Goal: Information Seeking & Learning: Check status

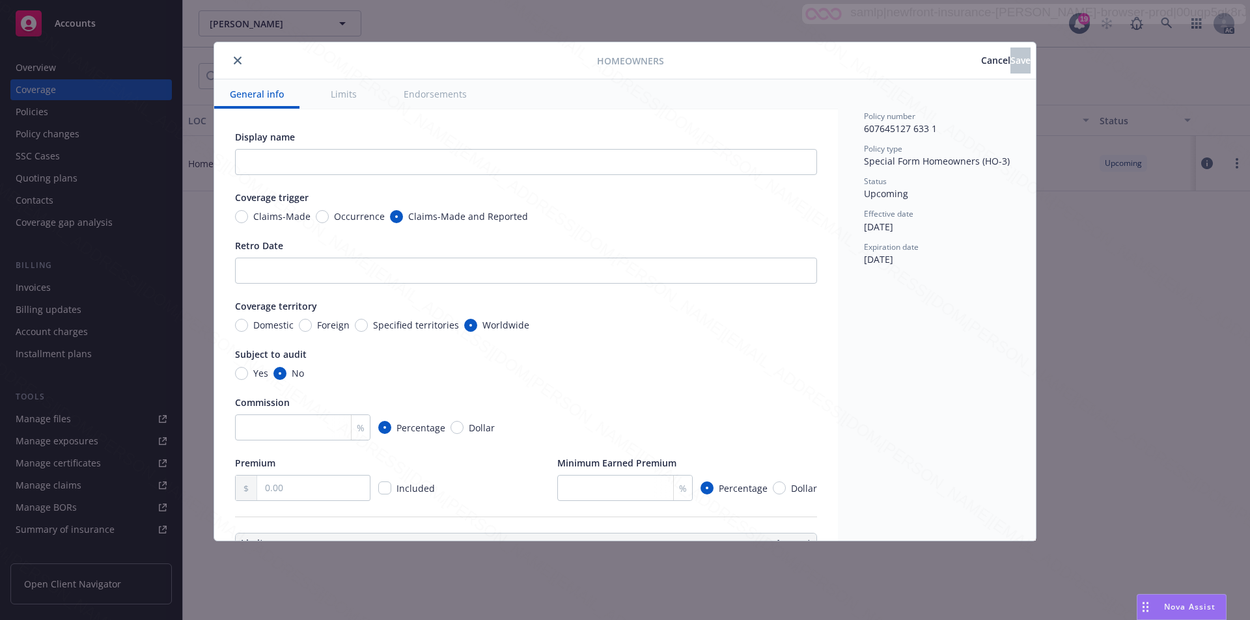
click at [238, 59] on icon "close" at bounding box center [238, 61] width 8 height 8
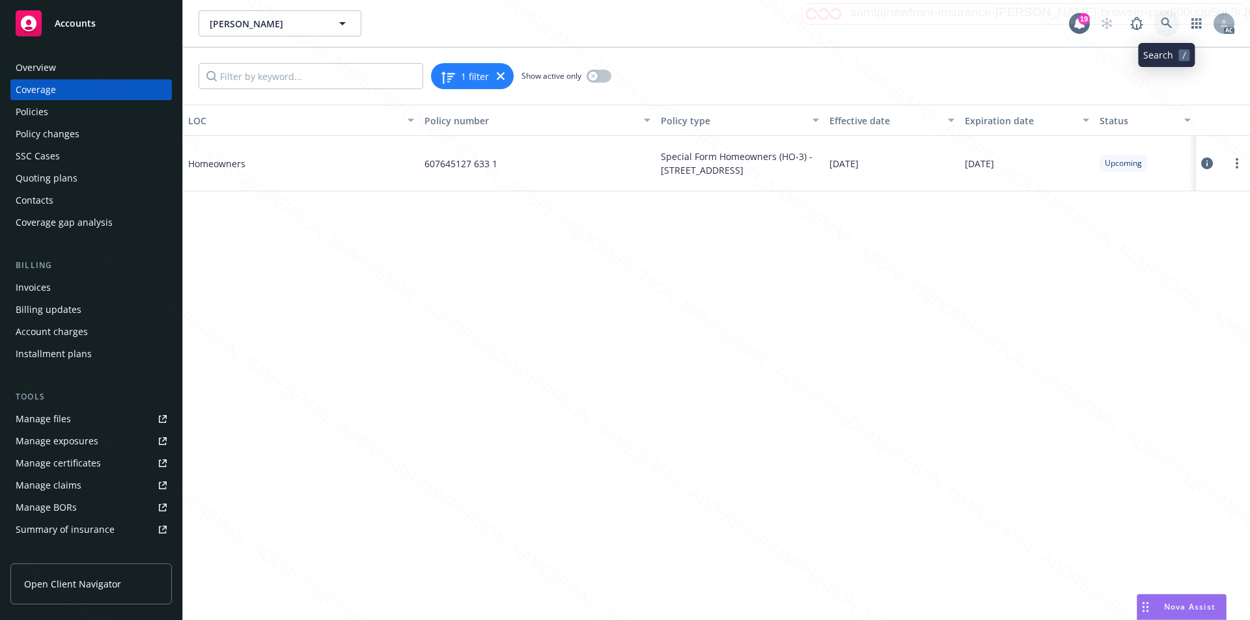
click at [1168, 21] on icon at bounding box center [1166, 23] width 11 height 11
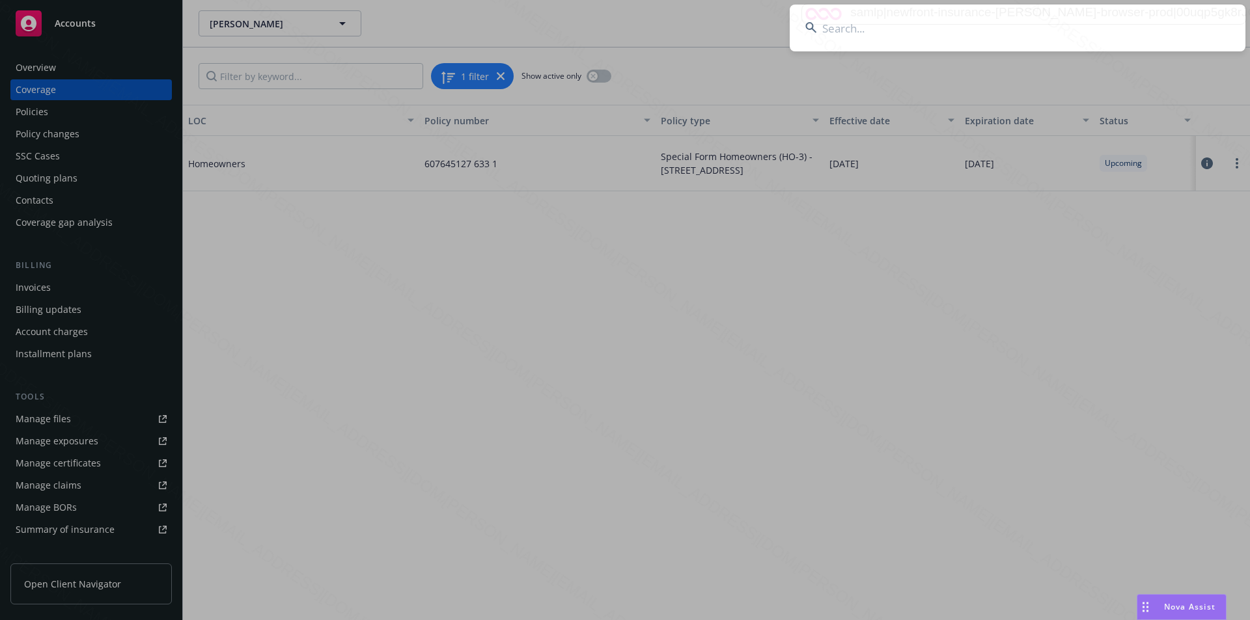
type input "[PERSON_NAME] and [PERSON_NAME]"
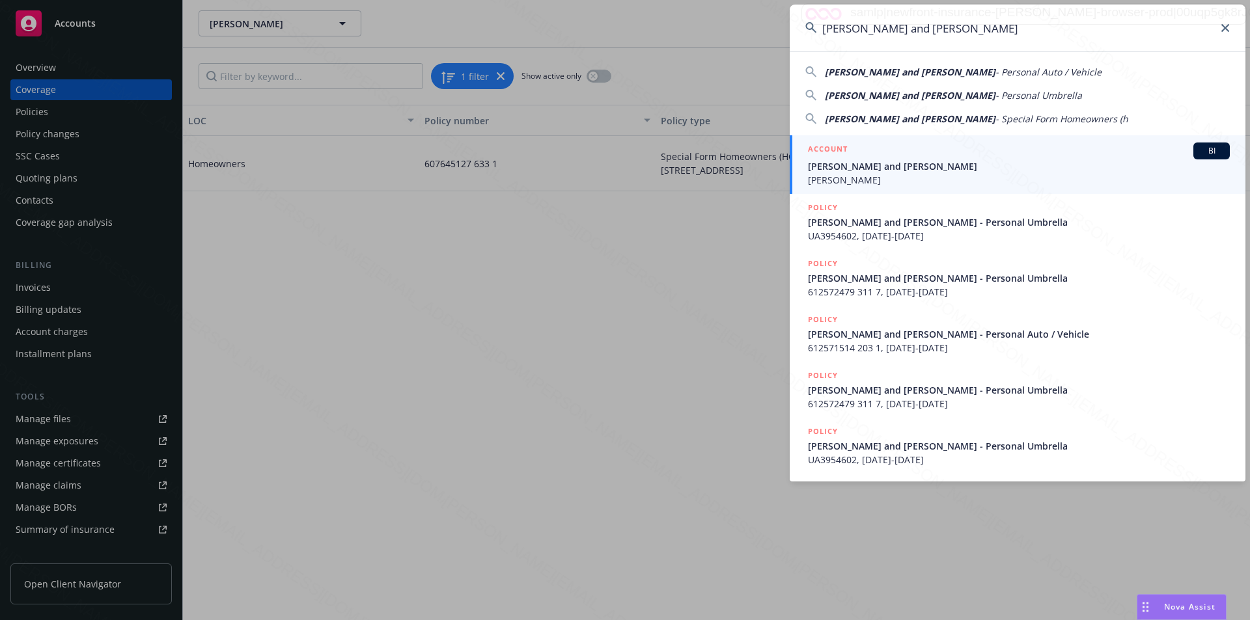
click at [853, 168] on span "[PERSON_NAME] and [PERSON_NAME]" at bounding box center [1019, 166] width 422 height 14
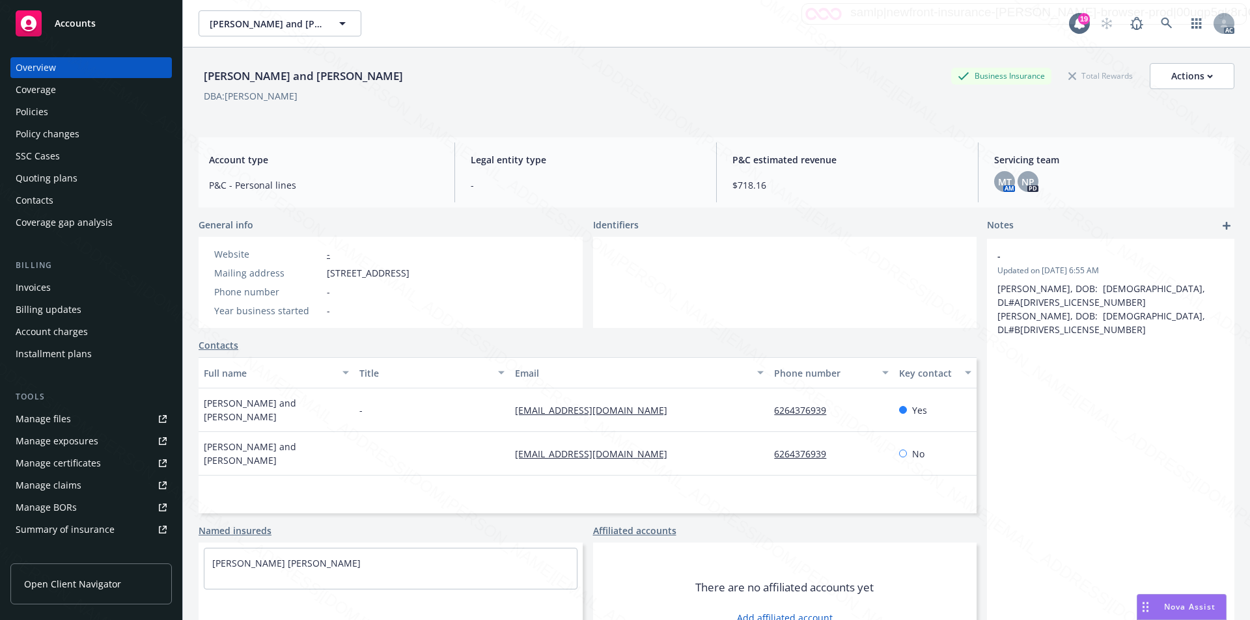
click at [290, 110] on div "Eve Yen and James Kuo Business Insurance Total Rewards Actions DBA: EVE YEN" at bounding box center [717, 89] width 1036 height 53
drag, startPoint x: 204, startPoint y: 77, endPoint x: 333, endPoint y: 74, distance: 128.9
click at [333, 74] on div "Eve Yen and James Kuo Business Insurance Total Rewards Actions DBA: EVE YEN Acc…" at bounding box center [716, 358] width 1067 height 620
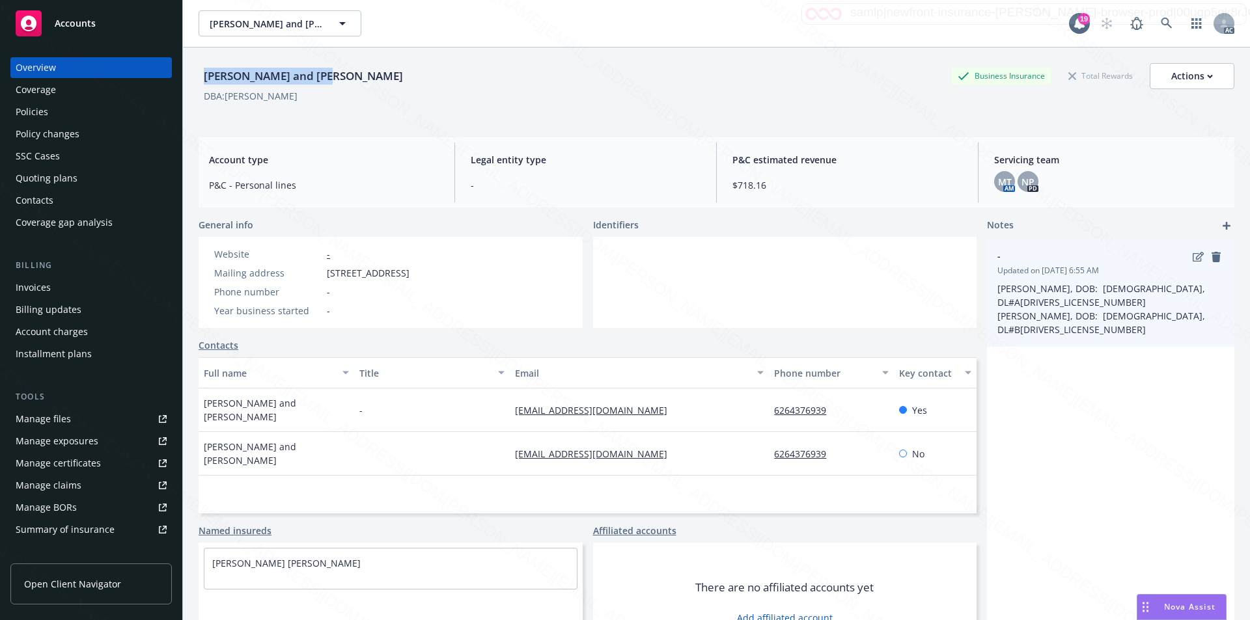
copy div "[PERSON_NAME] and [PERSON_NAME]"
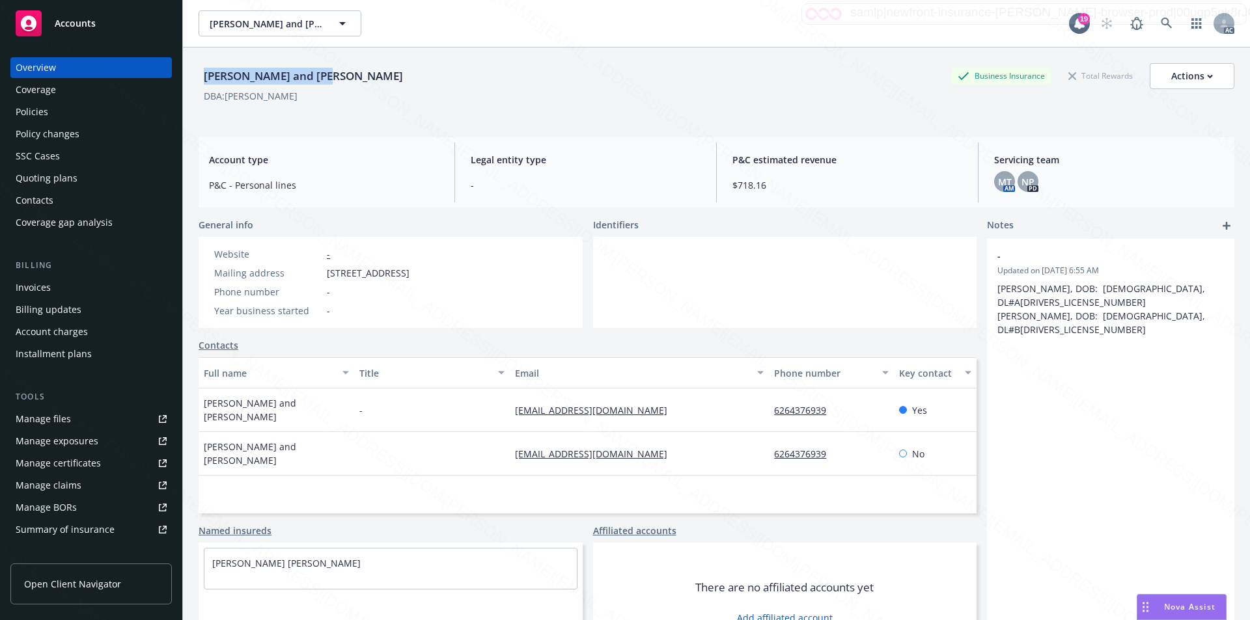
click at [40, 123] on div "Overview Coverage Policies Policy changes SSC Cases Quoting plans Contacts Cove…" at bounding box center [90, 145] width 161 height 176
click at [40, 111] on div "Policies" at bounding box center [32, 112] width 33 height 21
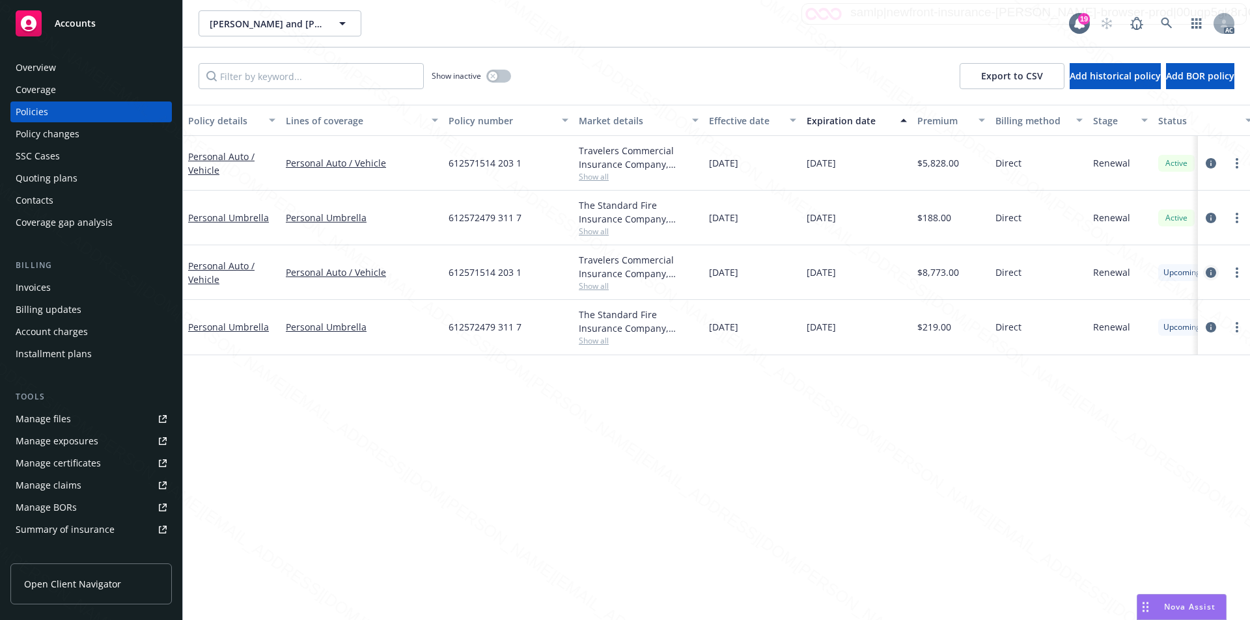
click at [1210, 270] on icon "circleInformation" at bounding box center [1211, 273] width 10 height 10
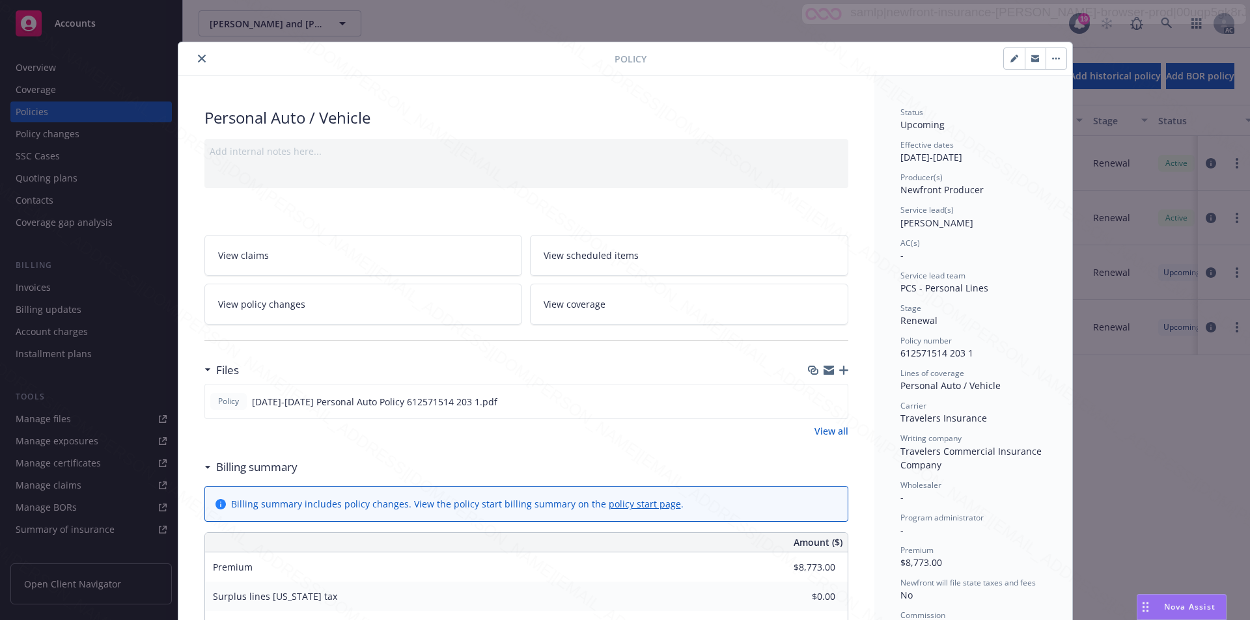
click at [635, 260] on link "View scheduled items" at bounding box center [689, 255] width 318 height 41
click at [629, 306] on link "View coverage" at bounding box center [689, 304] width 318 height 41
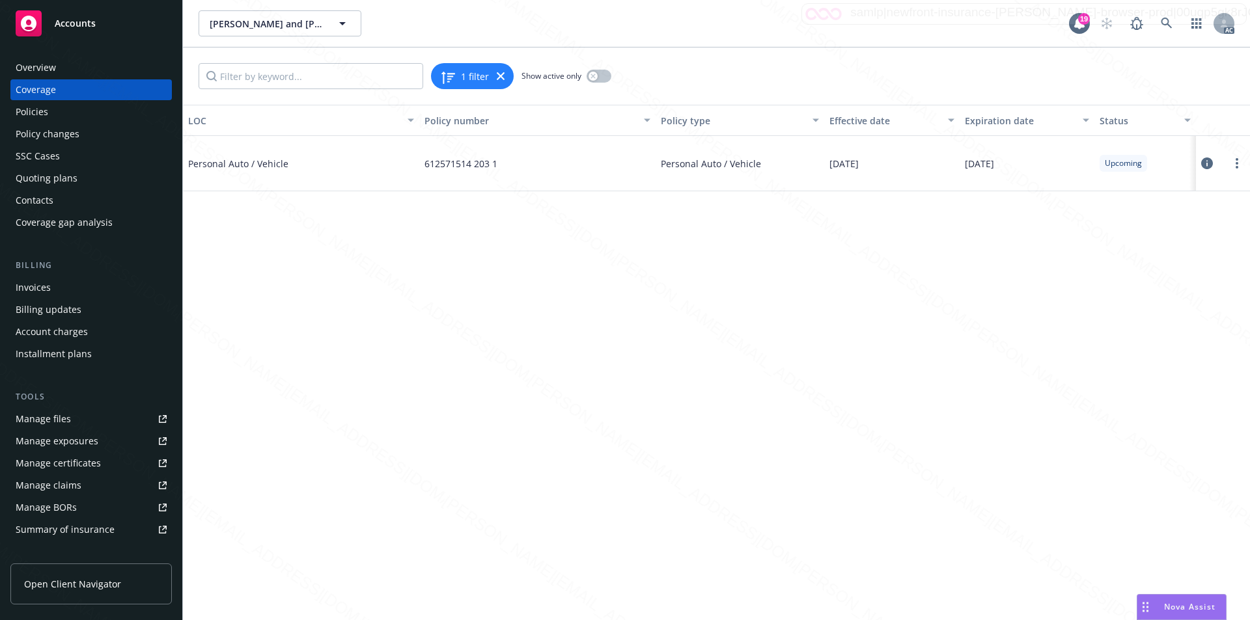
click at [1208, 161] on icon at bounding box center [1207, 164] width 12 height 12
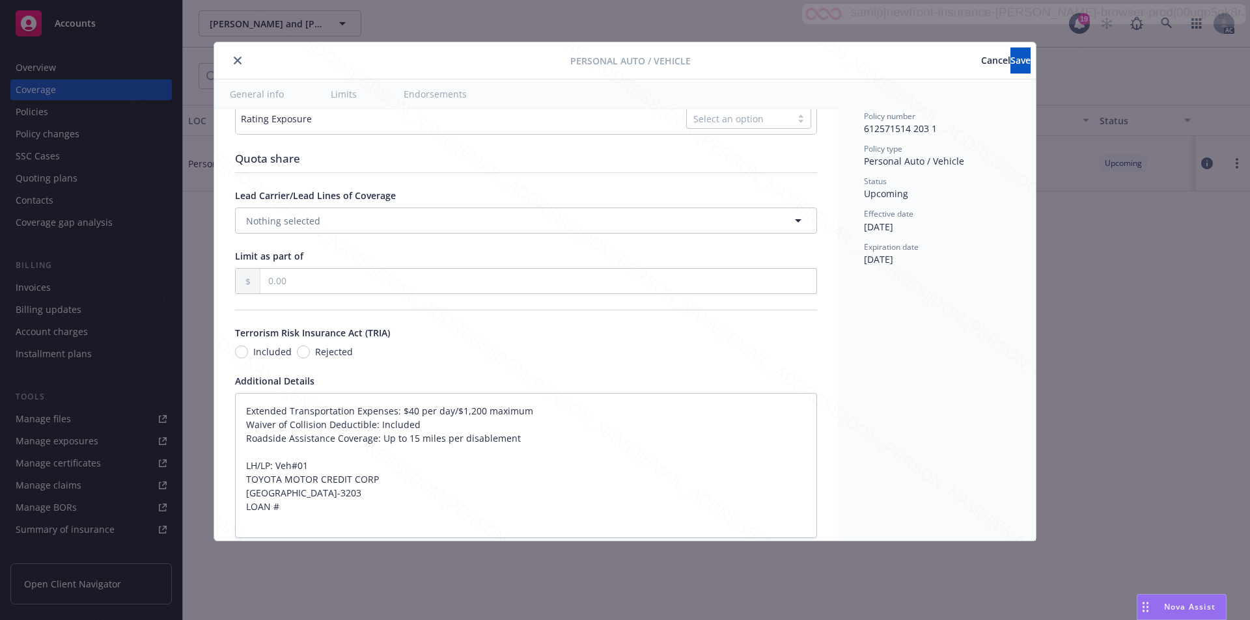
type textarea "x"
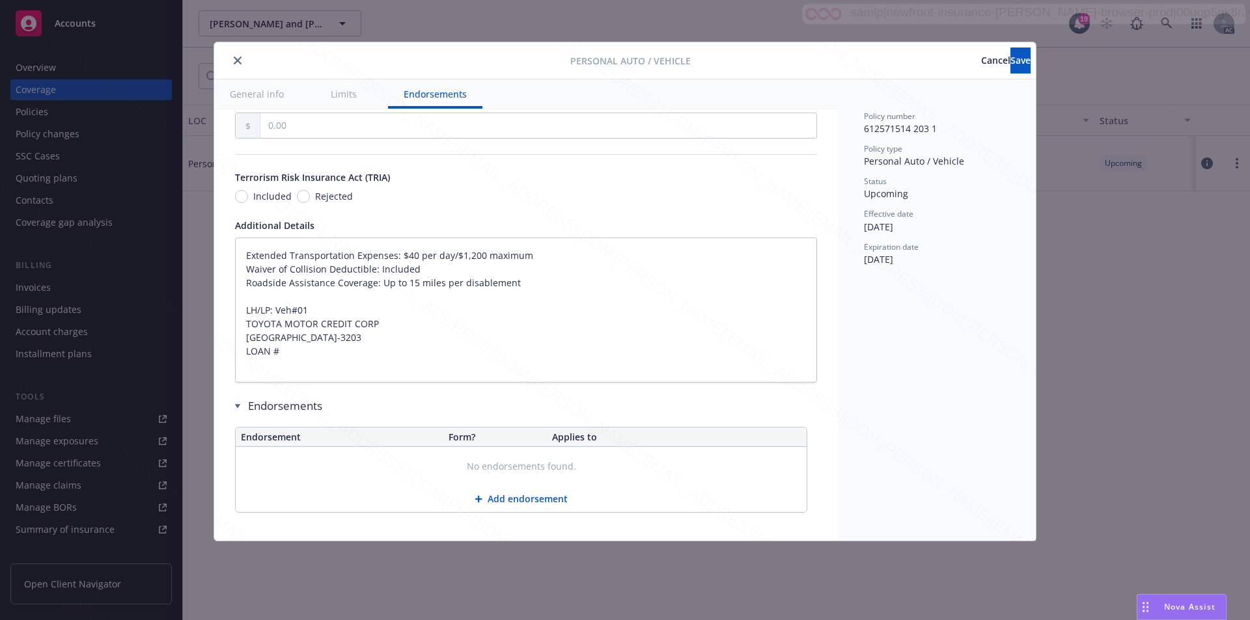
scroll to position [790, 0]
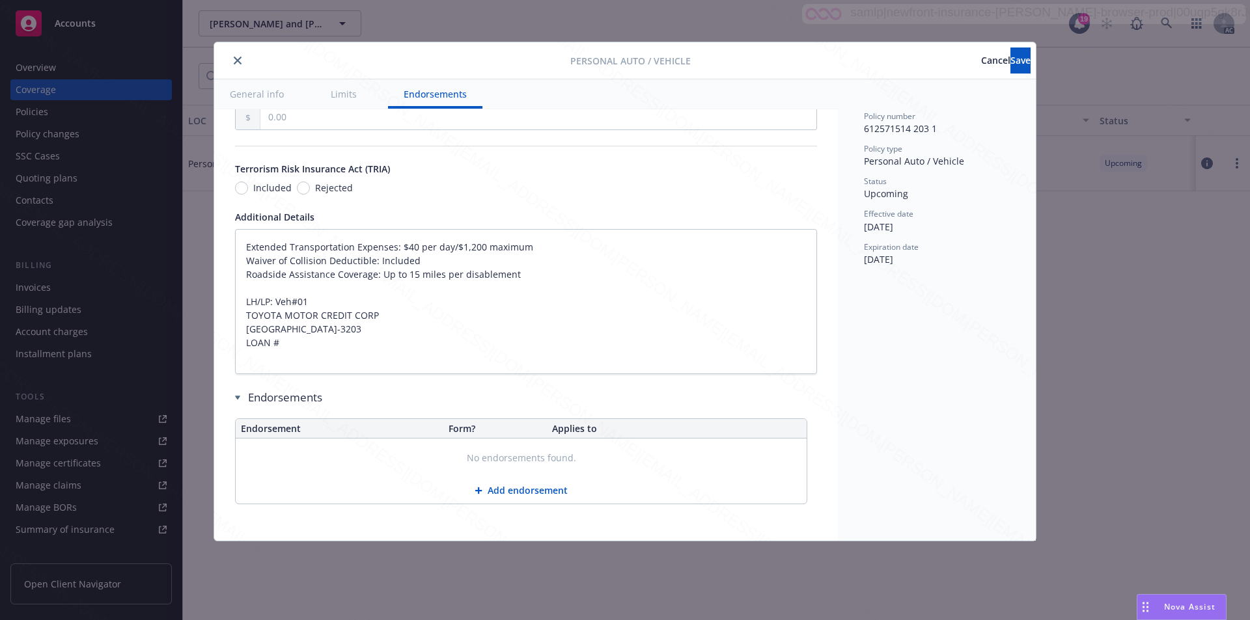
click at [1245, 74] on div "Personal Auto / Vehicle Cancel Save General info Limits Endorsements Display na…" at bounding box center [625, 310] width 1250 height 620
click at [238, 61] on icon "close" at bounding box center [238, 61] width 8 height 8
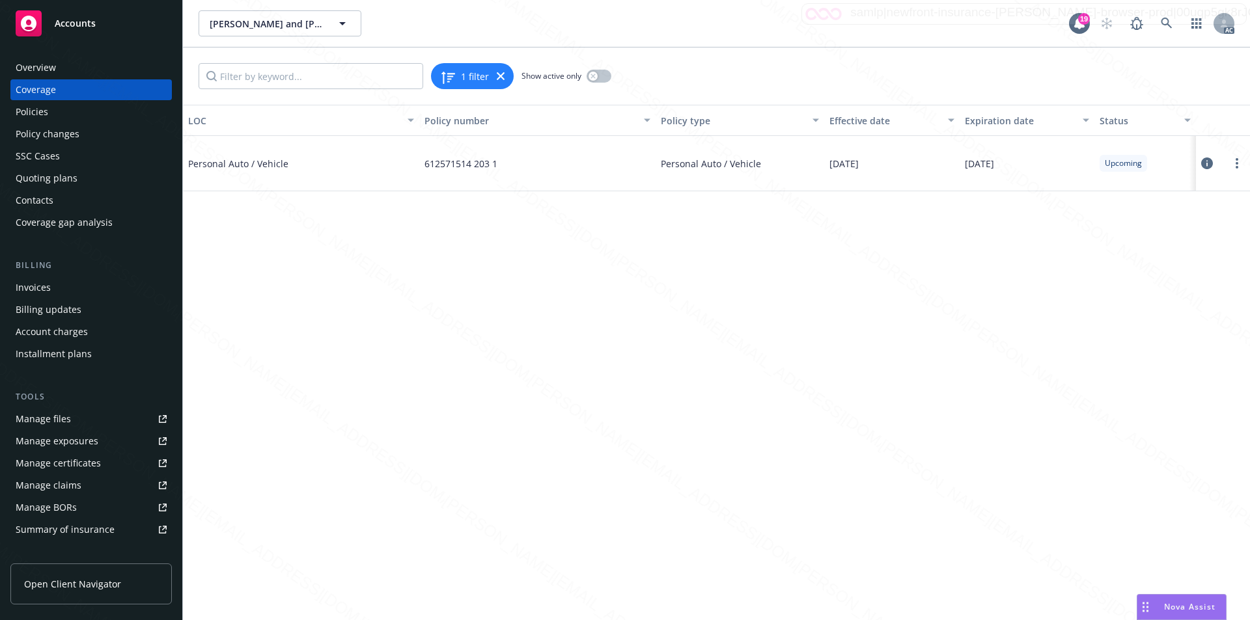
click at [82, 25] on span "Accounts" at bounding box center [75, 23] width 41 height 10
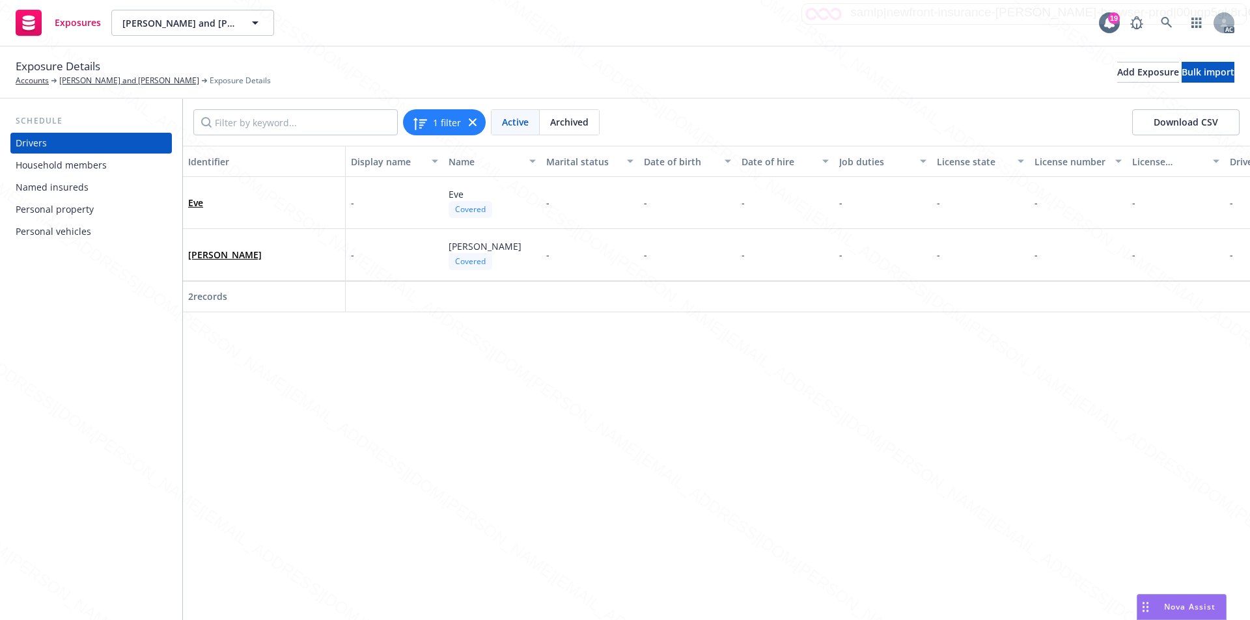
click at [57, 233] on div "Personal vehicles" at bounding box center [54, 231] width 76 height 21
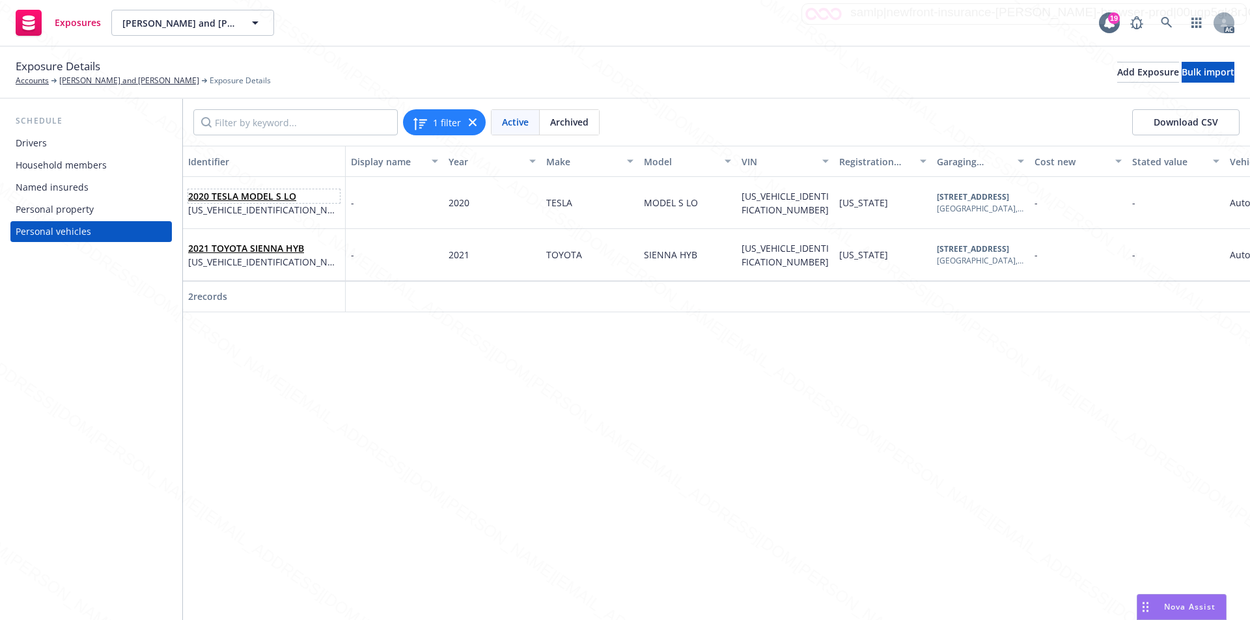
click at [237, 199] on link "2020 TESLA MODEL S LO" at bounding box center [242, 196] width 108 height 12
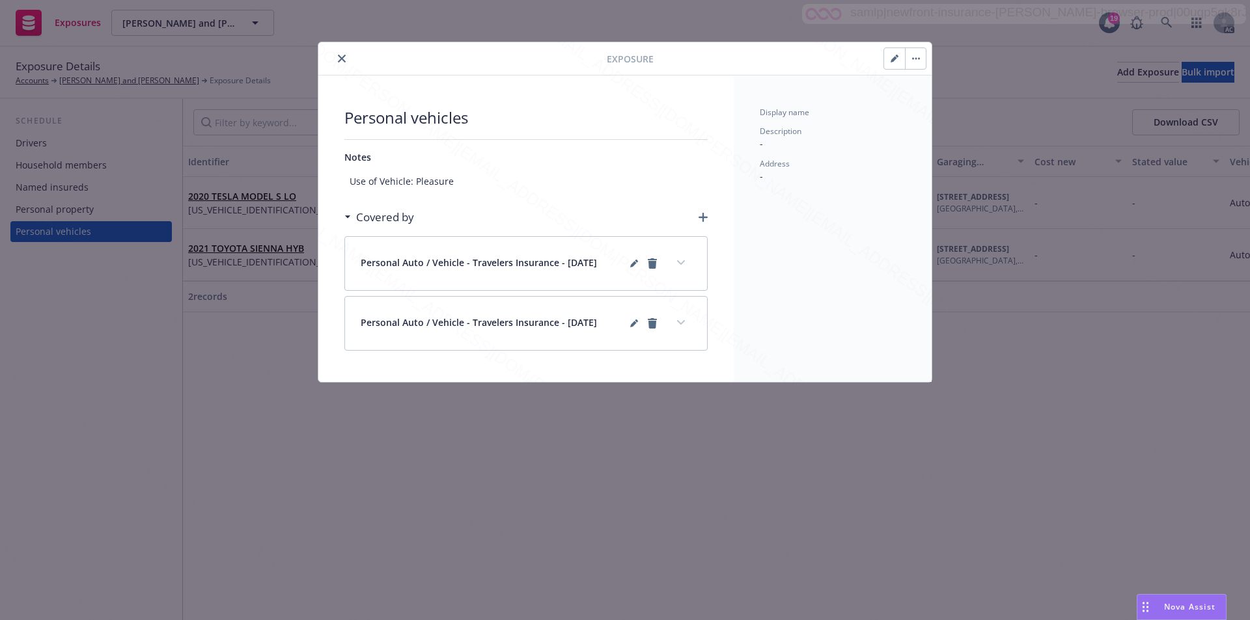
click at [342, 58] on icon "close" at bounding box center [342, 59] width 8 height 8
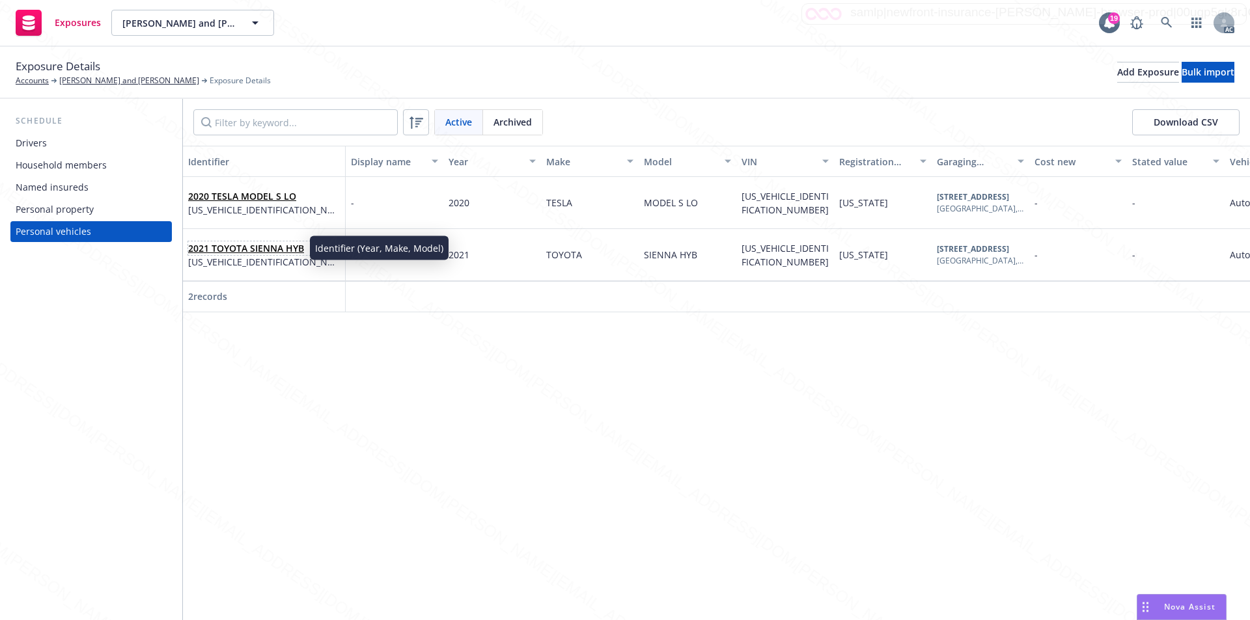
click at [253, 247] on link "2021 TOYOTA SIENNA HYB" at bounding box center [246, 248] width 116 height 12
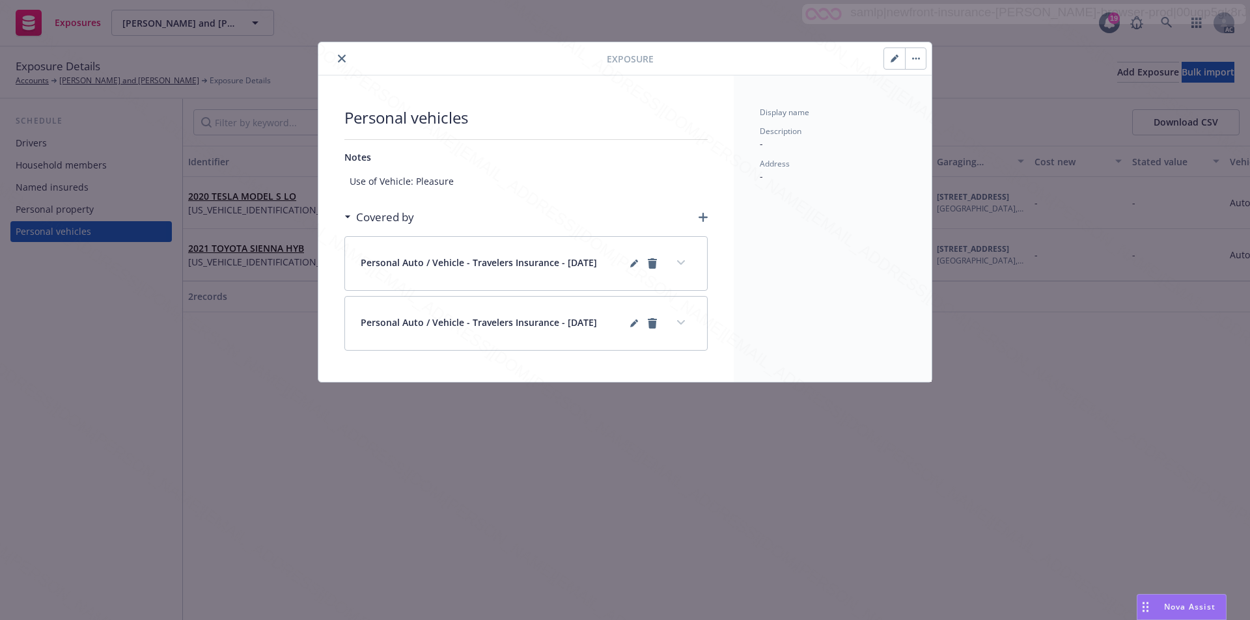
click at [344, 58] on icon "close" at bounding box center [342, 59] width 8 height 8
